Goal: Task Accomplishment & Management: Manage account settings

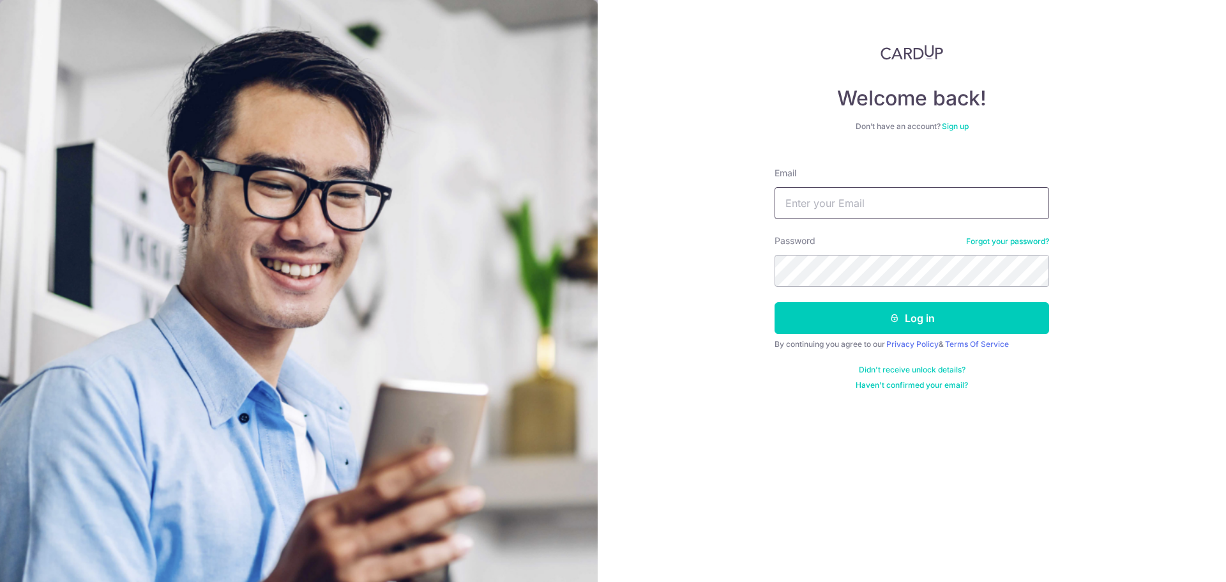
click at [850, 207] on input "Email" at bounding box center [911, 203] width 275 height 32
type input "[EMAIL_ADDRESS][DOMAIN_NAME]"
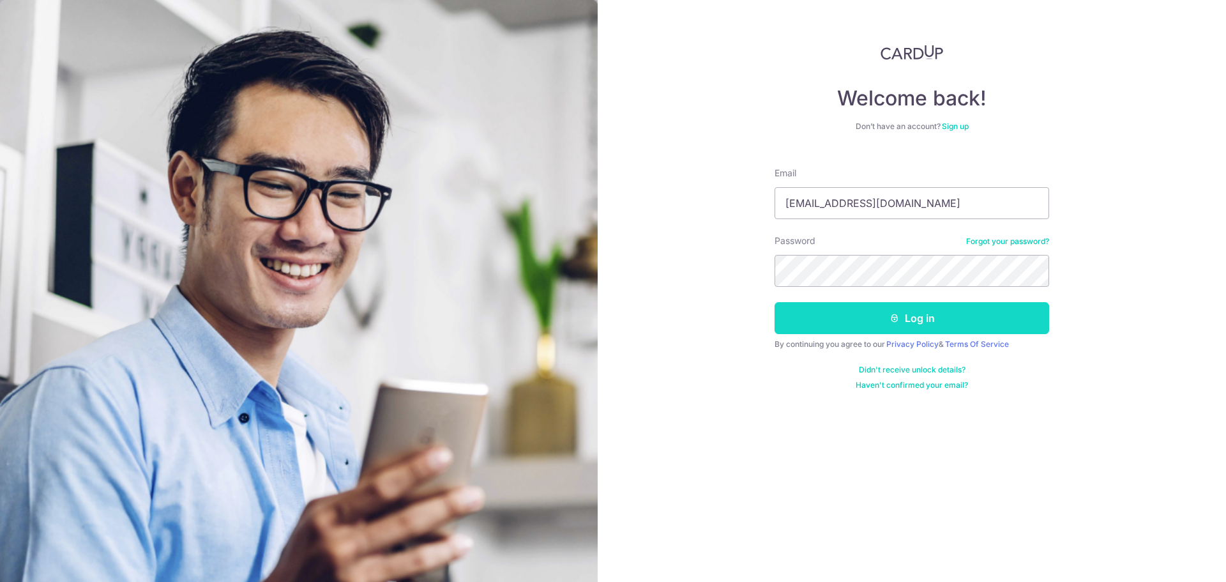
click at [834, 318] on button "Log in" at bounding box center [911, 318] width 275 height 32
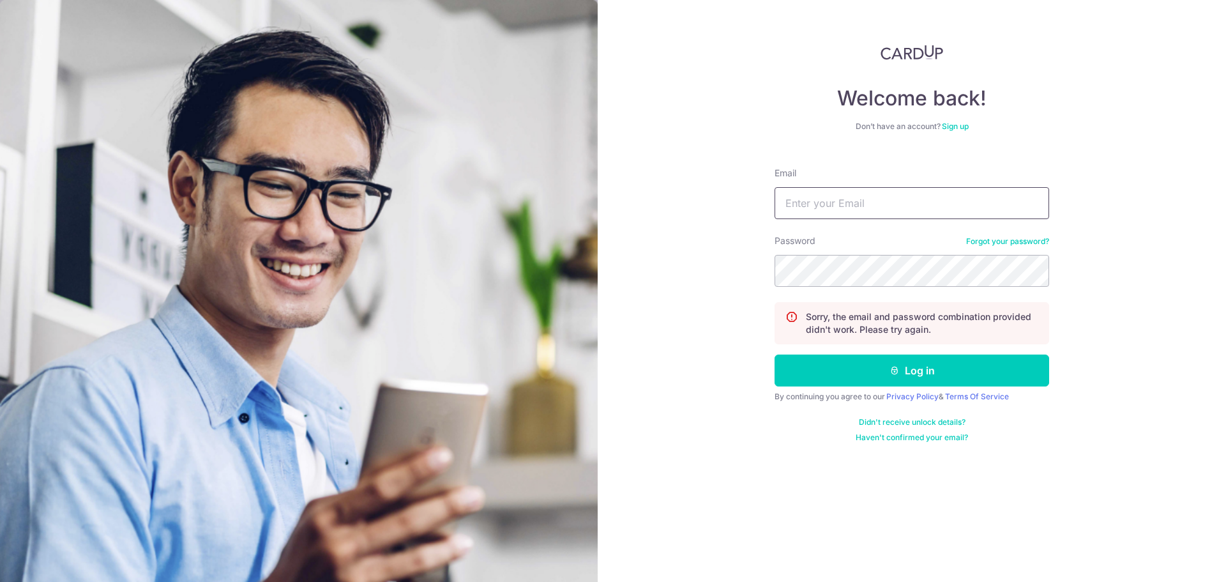
click at [846, 202] on input "Email" at bounding box center [911, 203] width 275 height 32
type input "[EMAIL_ADDRESS][DOMAIN_NAME]"
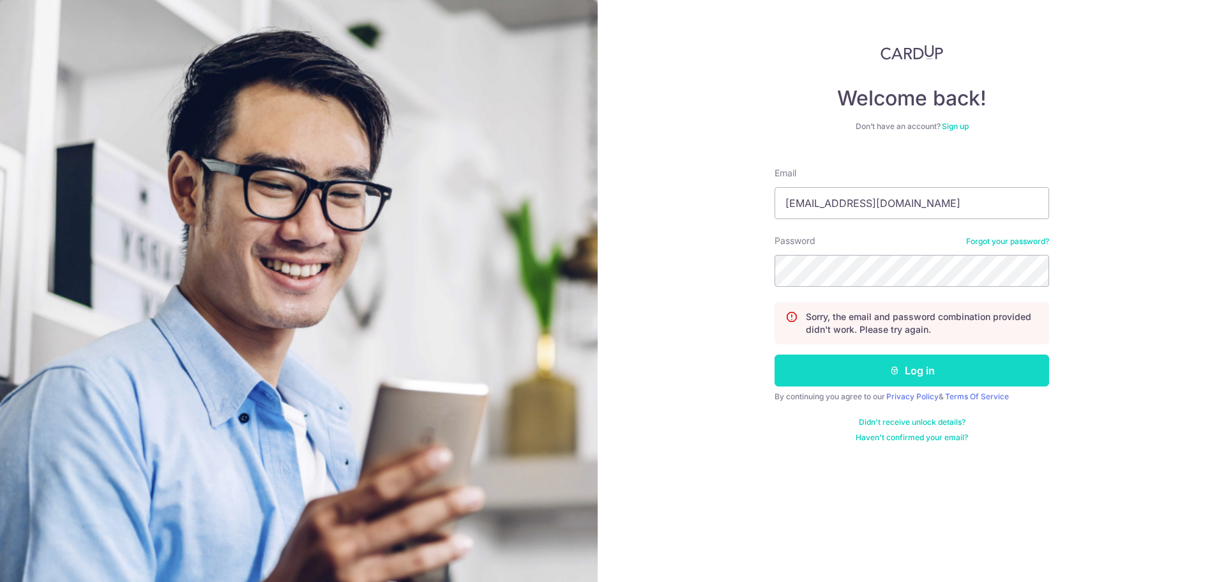
click at [827, 368] on button "Log in" at bounding box center [911, 370] width 275 height 32
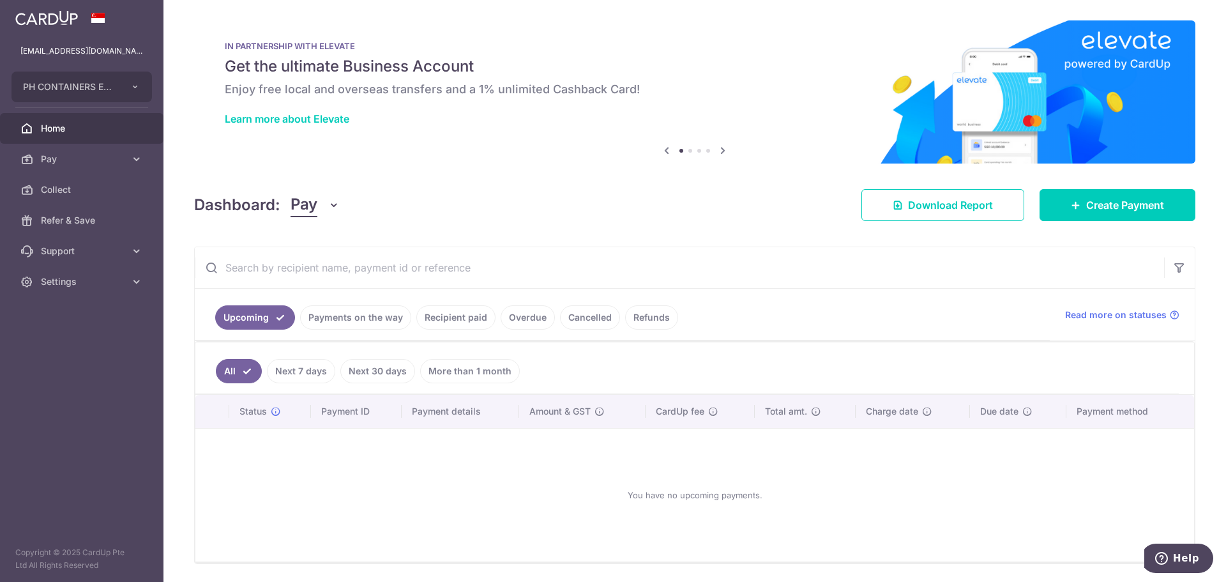
click at [349, 318] on link "Payments on the way" at bounding box center [355, 317] width 111 height 24
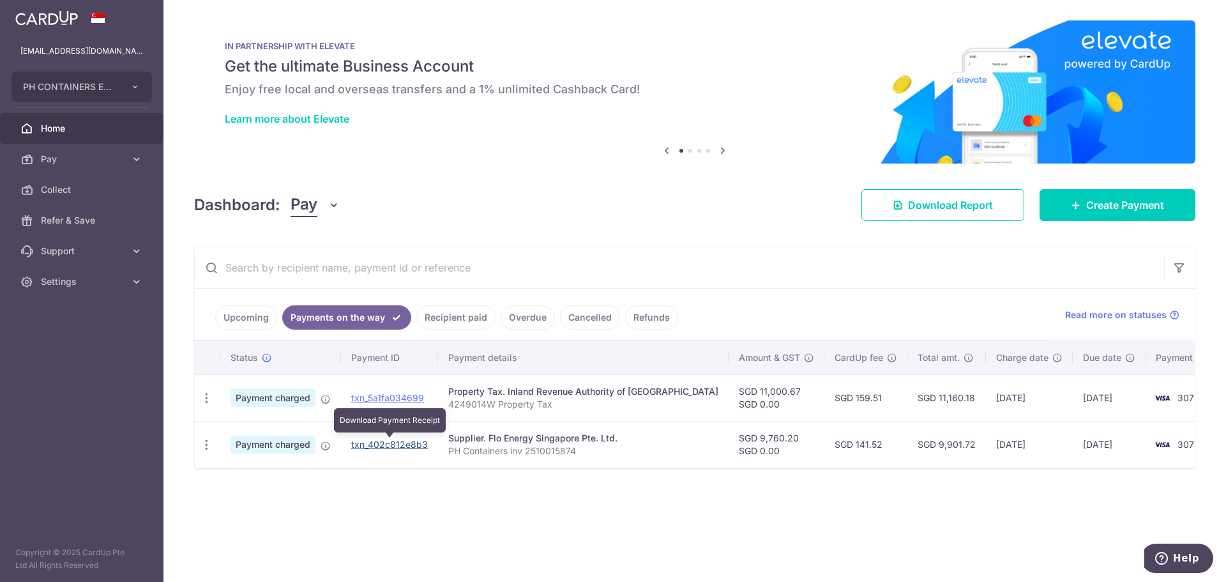
click at [399, 446] on link "txn_402c812e8b3" at bounding box center [389, 444] width 77 height 11
